Goal: Task Accomplishment & Management: Complete application form

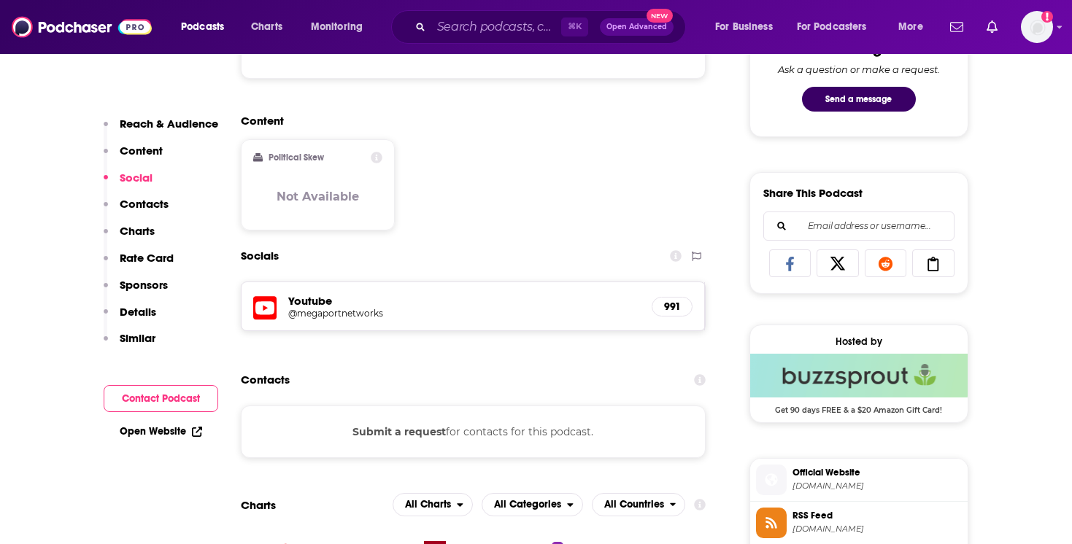
scroll to position [847, 0]
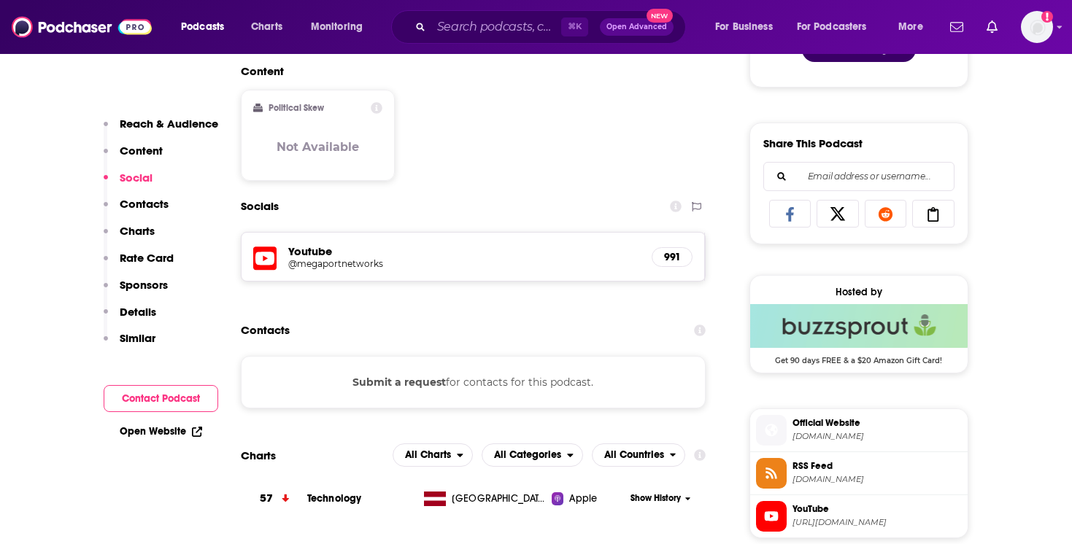
click at [339, 380] on div "Submit a request for contacts for this podcast." at bounding box center [474, 382] width 466 height 53
click at [1054, 30] on div "Podcasts Charts Monitoring ⌘ K Open Advanced New For Business For Podcasters Mo…" at bounding box center [536, 27] width 1072 height 54
click at [1045, 31] on img "Logged in as systemsteam" at bounding box center [1037, 27] width 32 height 32
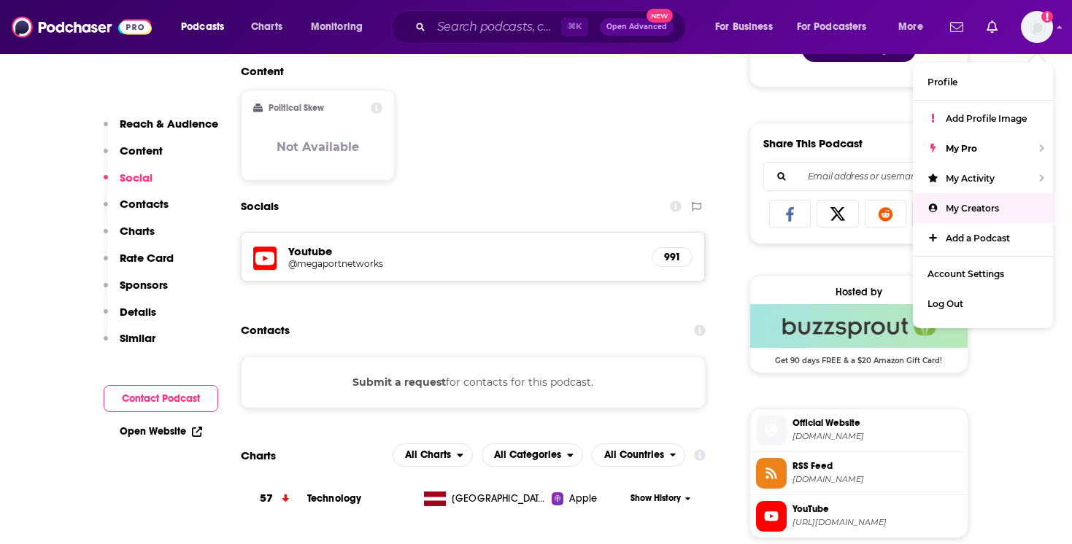
click at [582, 215] on div "Socials" at bounding box center [474, 207] width 466 height 28
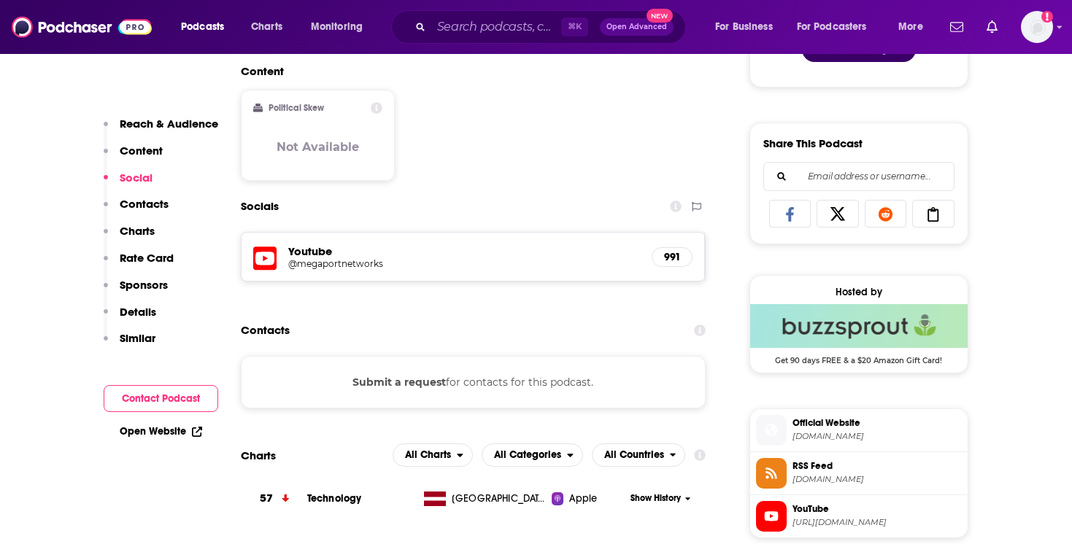
drag, startPoint x: 469, startPoint y: 351, endPoint x: 449, endPoint y: 366, distance: 24.5
click at [468, 353] on section "Contacts Submit a request for contacts for this podcast." at bounding box center [474, 363] width 466 height 92
click at [403, 384] on button "Submit a request" at bounding box center [399, 382] width 93 height 16
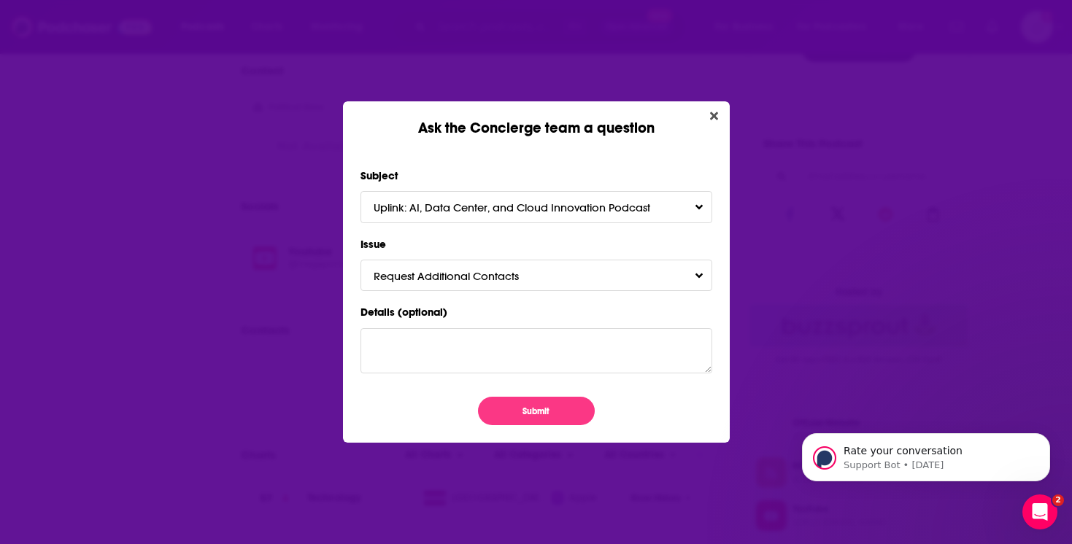
scroll to position [0, 0]
click at [715, 115] on icon "Close" at bounding box center [714, 116] width 8 height 8
